Goal: Find specific page/section: Find specific page/section

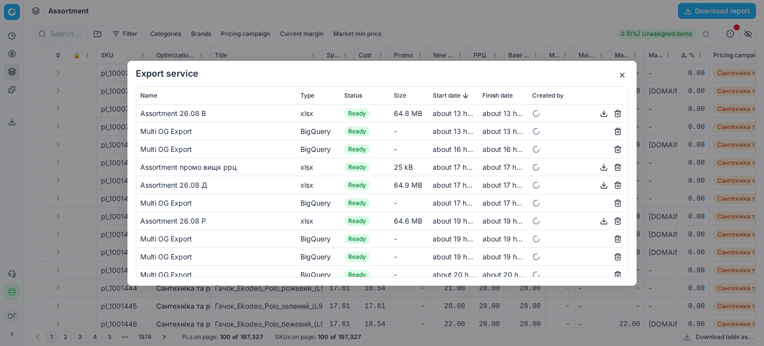
click at [598, 114] on button "button" at bounding box center [604, 113] width 12 height 12
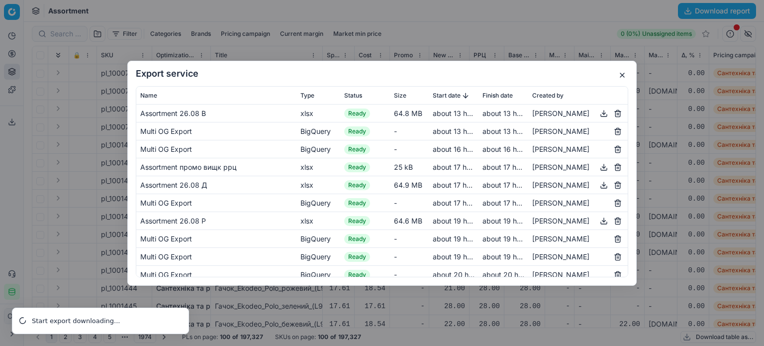
click at [624, 73] on button "button" at bounding box center [622, 75] width 12 height 12
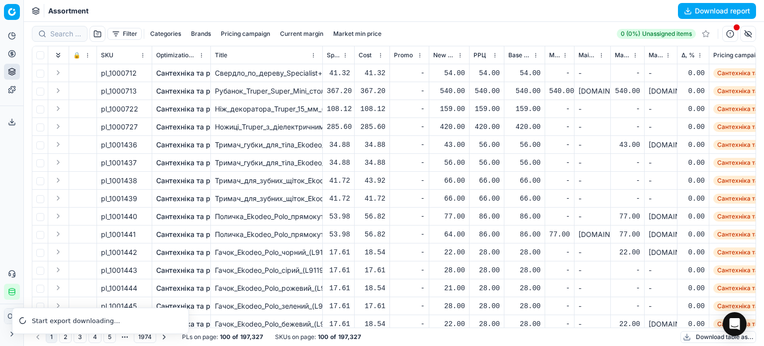
click at [14, 120] on icon at bounding box center [12, 122] width 8 height 8
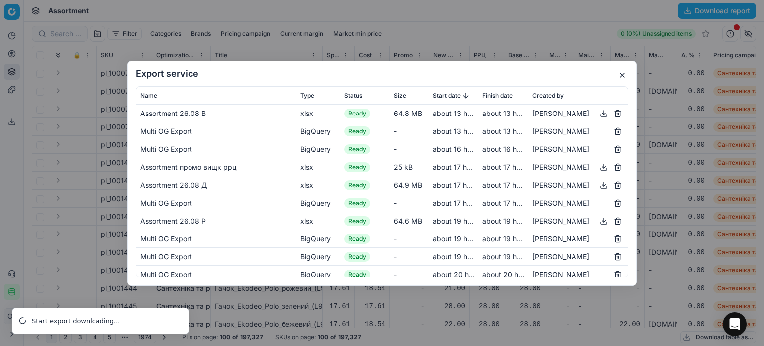
click at [625, 73] on button "button" at bounding box center [622, 75] width 12 height 12
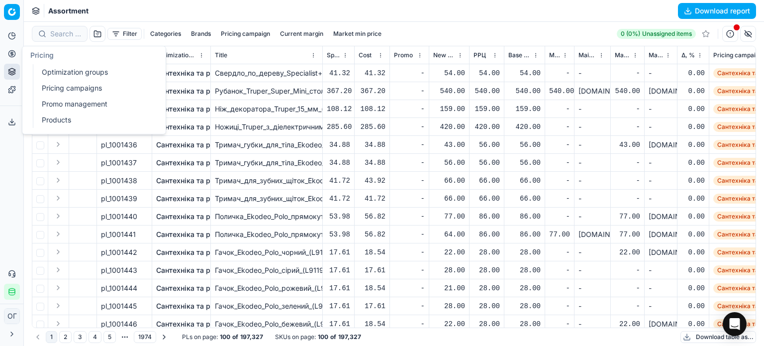
click at [57, 71] on link "Optimization groups" at bounding box center [96, 72] width 116 height 14
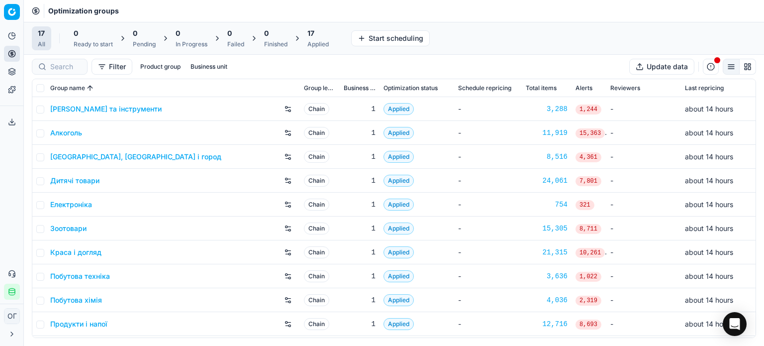
click at [315, 41] on div "Applied" at bounding box center [317, 44] width 21 height 8
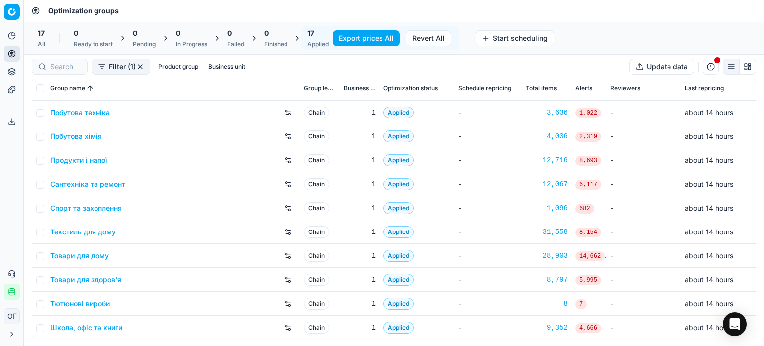
scroll to position [165, 0]
